Goal: Task Accomplishment & Management: Manage account settings

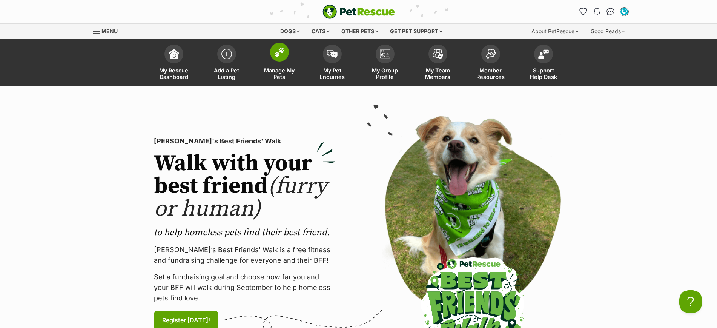
click at [278, 50] on img at bounding box center [279, 52] width 11 height 10
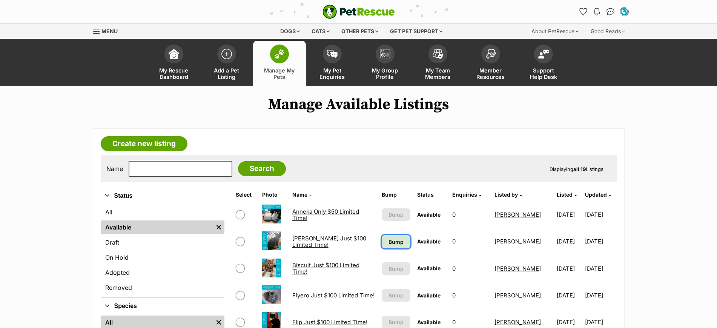
click at [383, 241] on link "Bump" at bounding box center [396, 241] width 29 height 13
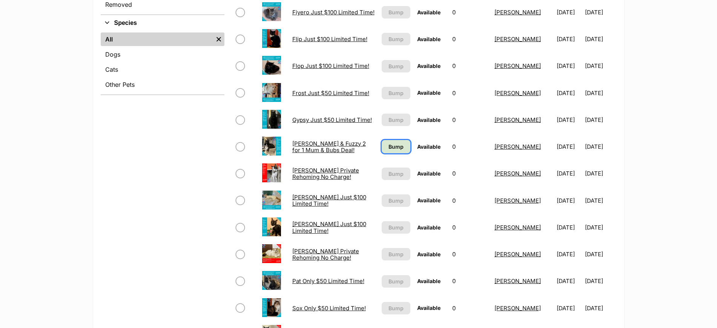
click at [402, 148] on link "Bump" at bounding box center [396, 146] width 29 height 13
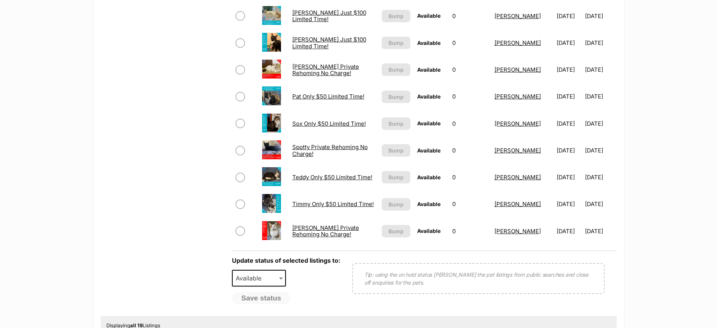
scroll to position [471, 0]
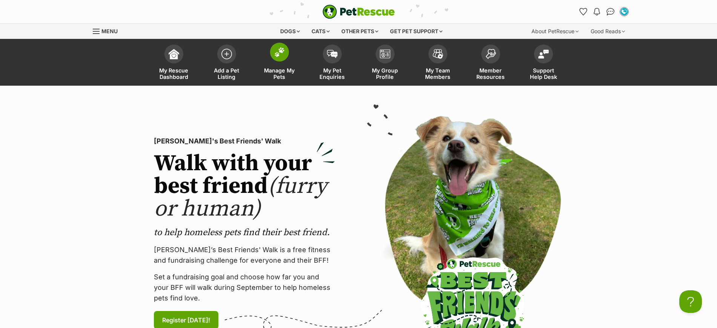
click at [276, 54] on img at bounding box center [279, 52] width 11 height 10
